Goal: Navigation & Orientation: Find specific page/section

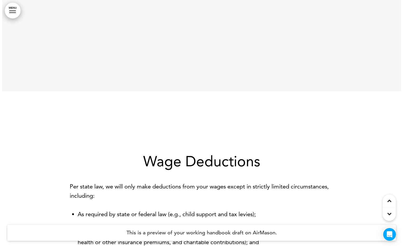
scroll to position [551, 0]
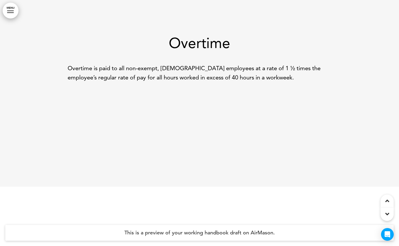
click at [13, 13] on link "MENU" at bounding box center [11, 11] width 16 height 16
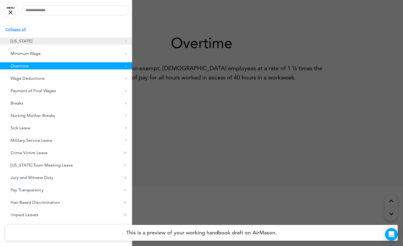
click at [21, 38] on link "[US_STATE] 0 1" at bounding box center [66, 40] width 132 height 7
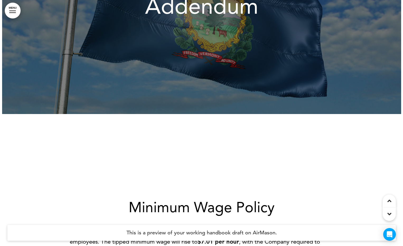
scroll to position [0, 0]
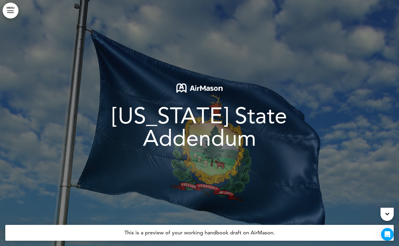
click at [18, 11] on link "MENU" at bounding box center [11, 11] width 16 height 16
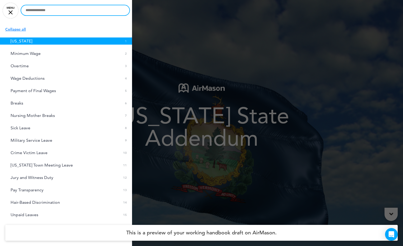
click at [54, 14] on input "text" at bounding box center [75, 10] width 108 height 10
click at [7, 12] on link "MENU" at bounding box center [11, 11] width 16 height 16
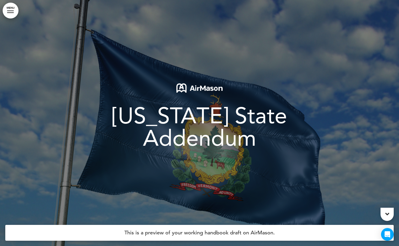
click at [11, 14] on link "MENU" at bounding box center [11, 11] width 16 height 16
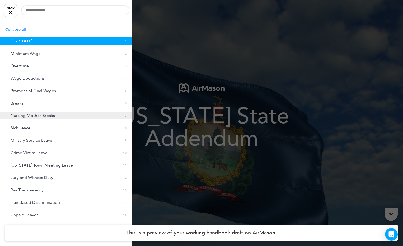
click at [60, 113] on link "Nursing Mother Breaks 0 7" at bounding box center [66, 115] width 132 height 7
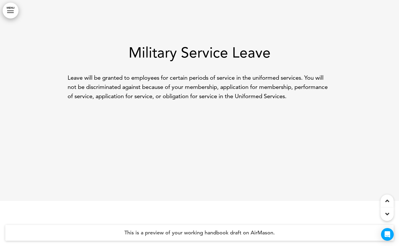
scroll to position [2030, 0]
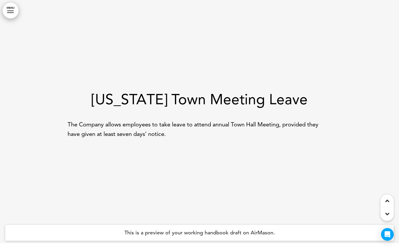
click at [386, 212] on icon at bounding box center [387, 214] width 4 height 6
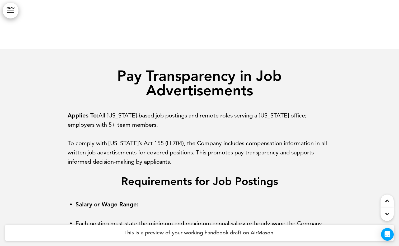
click at [387, 212] on icon at bounding box center [387, 214] width 4 height 6
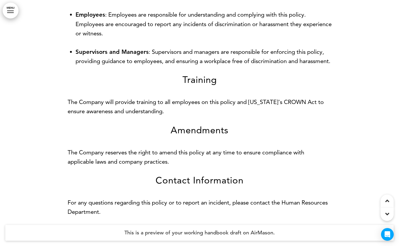
click at [387, 212] on icon at bounding box center [387, 214] width 4 height 6
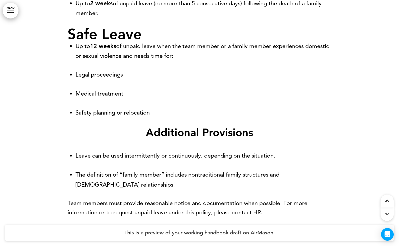
scroll to position [4379, 0]
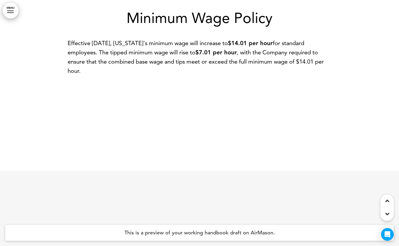
scroll to position [0, 0]
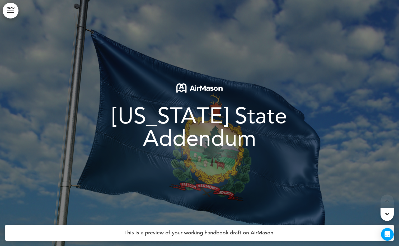
drag, startPoint x: 257, startPoint y: 168, endPoint x: 232, endPoint y: 107, distance: 65.6
